Goal: Transaction & Acquisition: Obtain resource

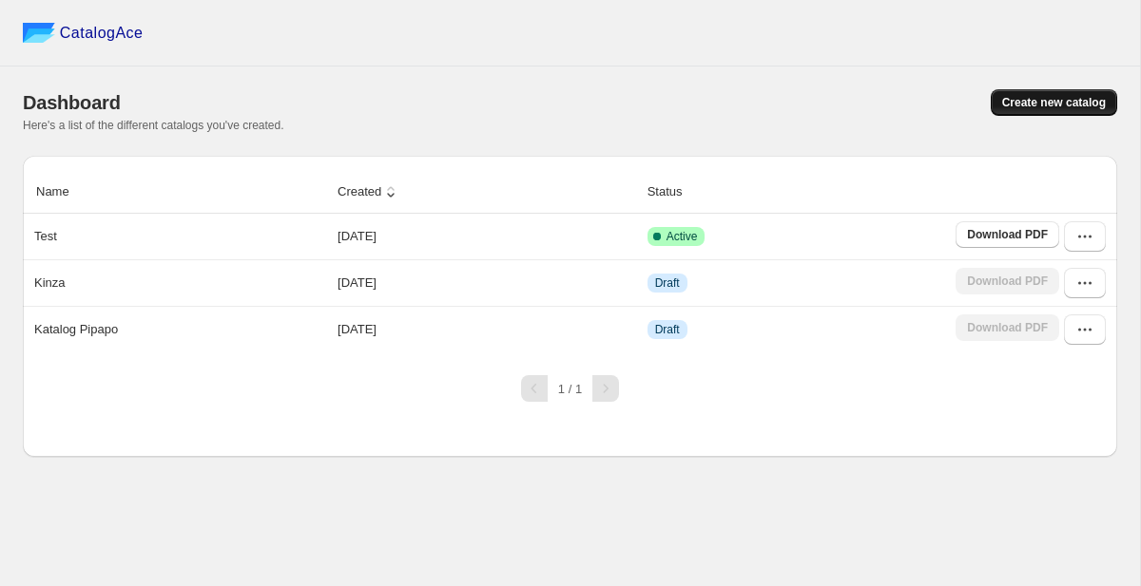
click at [1043, 114] on button "Create new catalog" at bounding box center [1053, 102] width 126 height 27
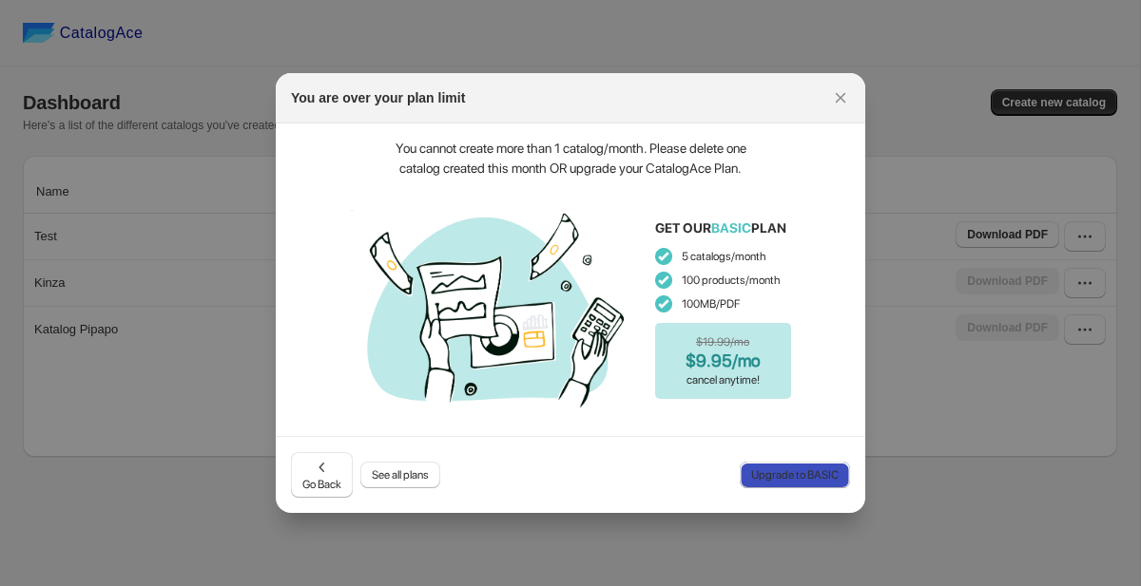
click at [785, 464] on button "Upgrade to BASIC" at bounding box center [795, 475] width 110 height 27
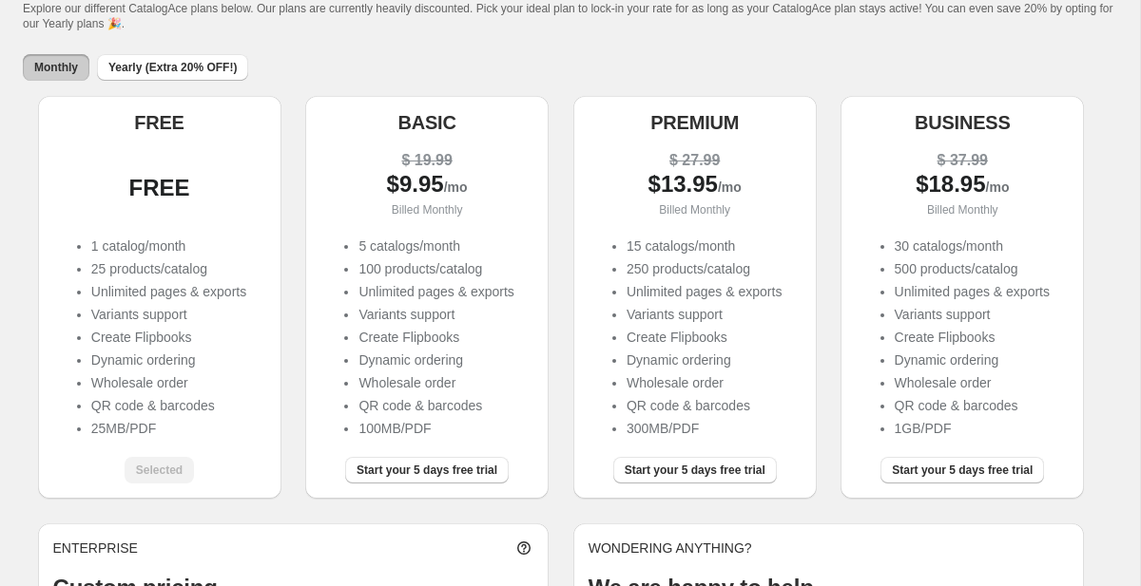
scroll to position [104, 0]
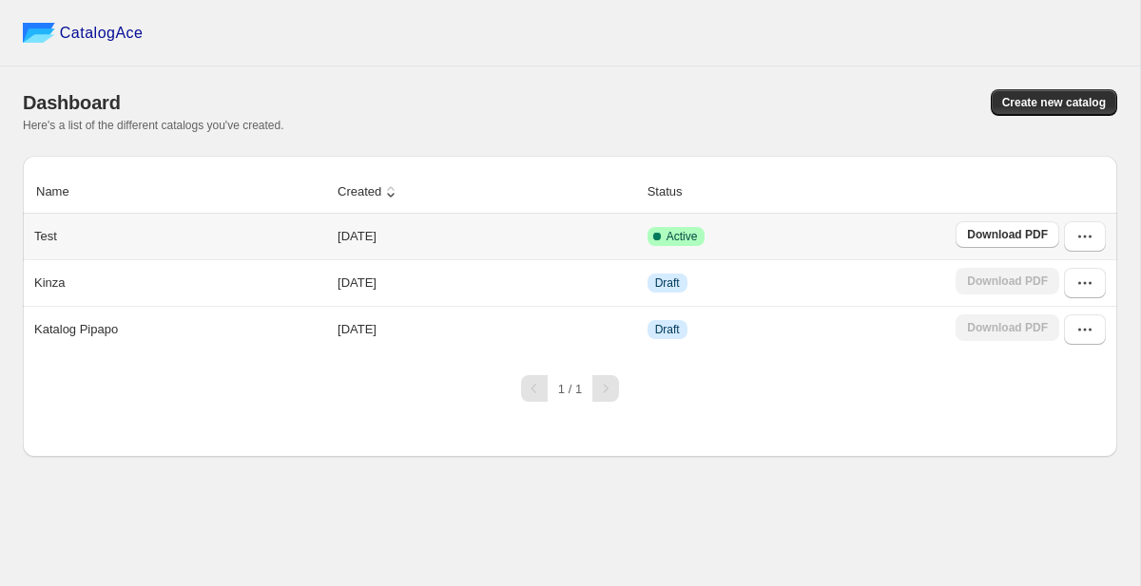
click at [1108, 232] on td "Download PDF" at bounding box center [1033, 237] width 167 height 46
click at [1100, 234] on button "button" at bounding box center [1085, 236] width 42 height 30
